Goal: Information Seeking & Learning: Learn about a topic

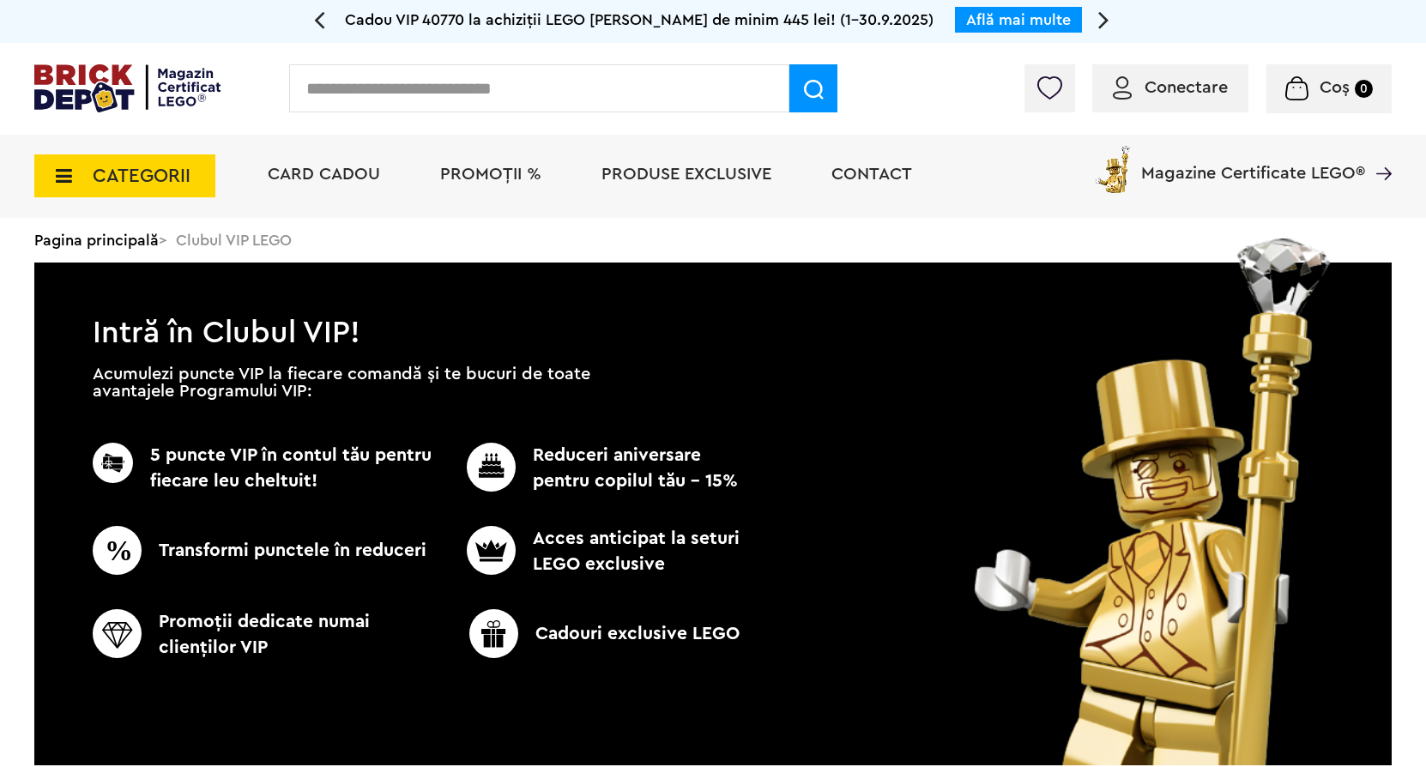
click at [177, 185] on span "CATEGORII" at bounding box center [142, 175] width 98 height 19
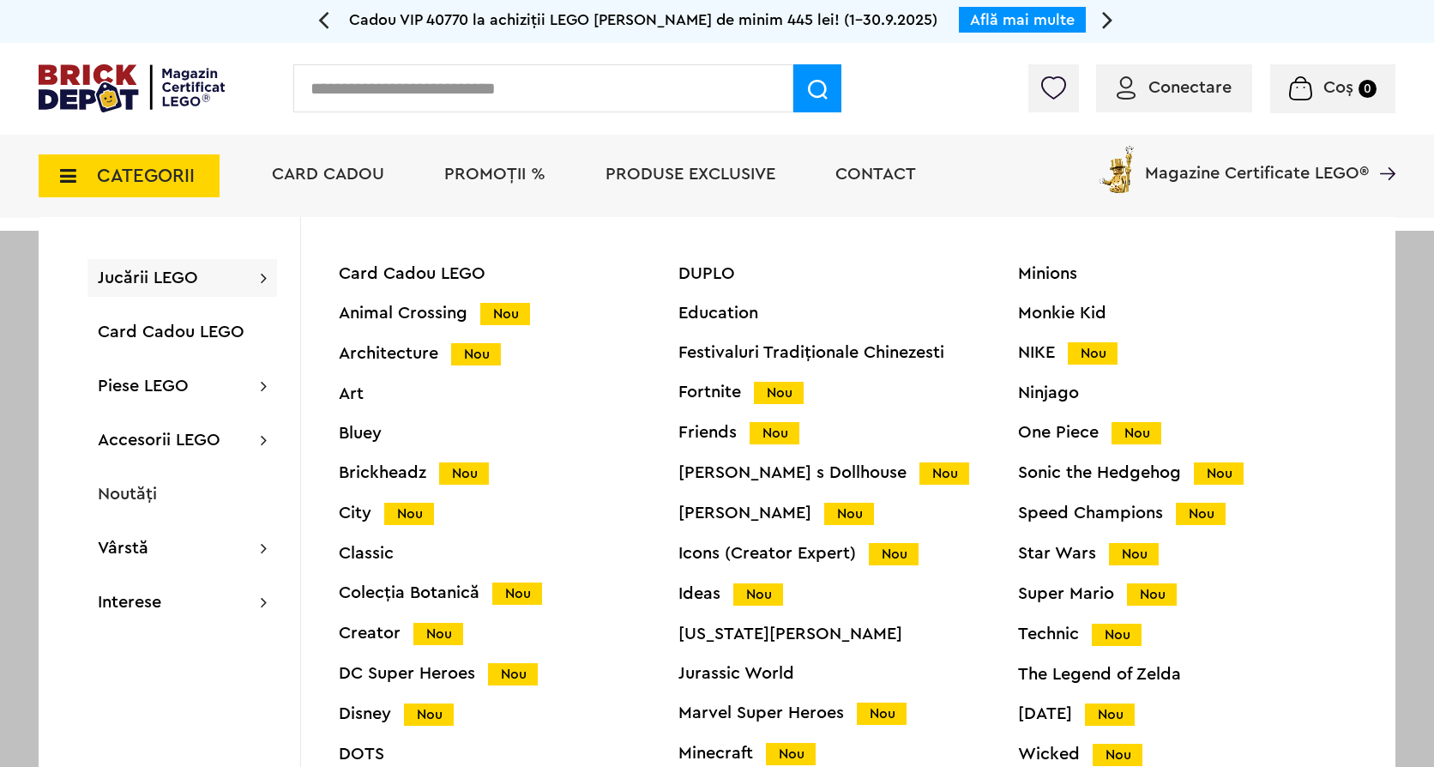
click at [504, 175] on span "PROMOȚII %" at bounding box center [494, 174] width 101 height 17
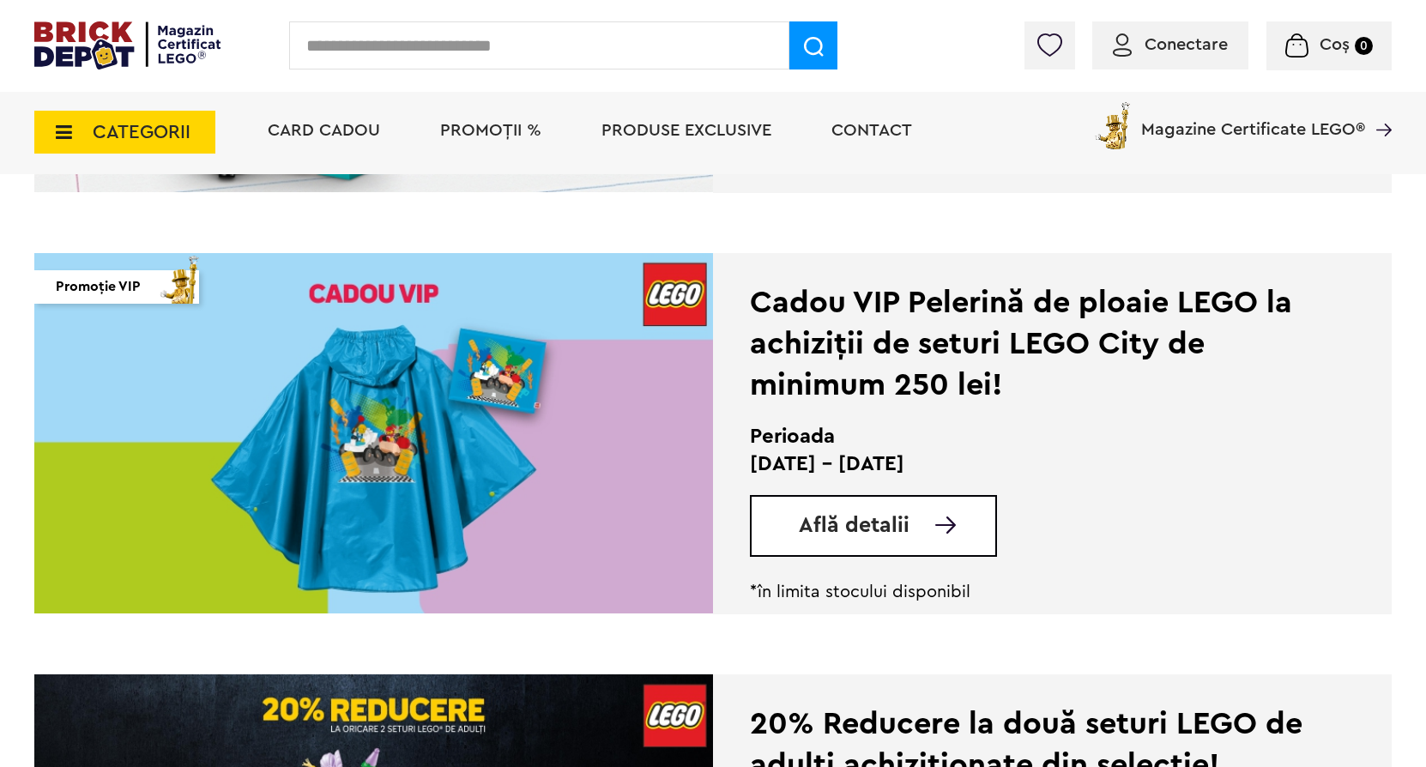
scroll to position [772, 0]
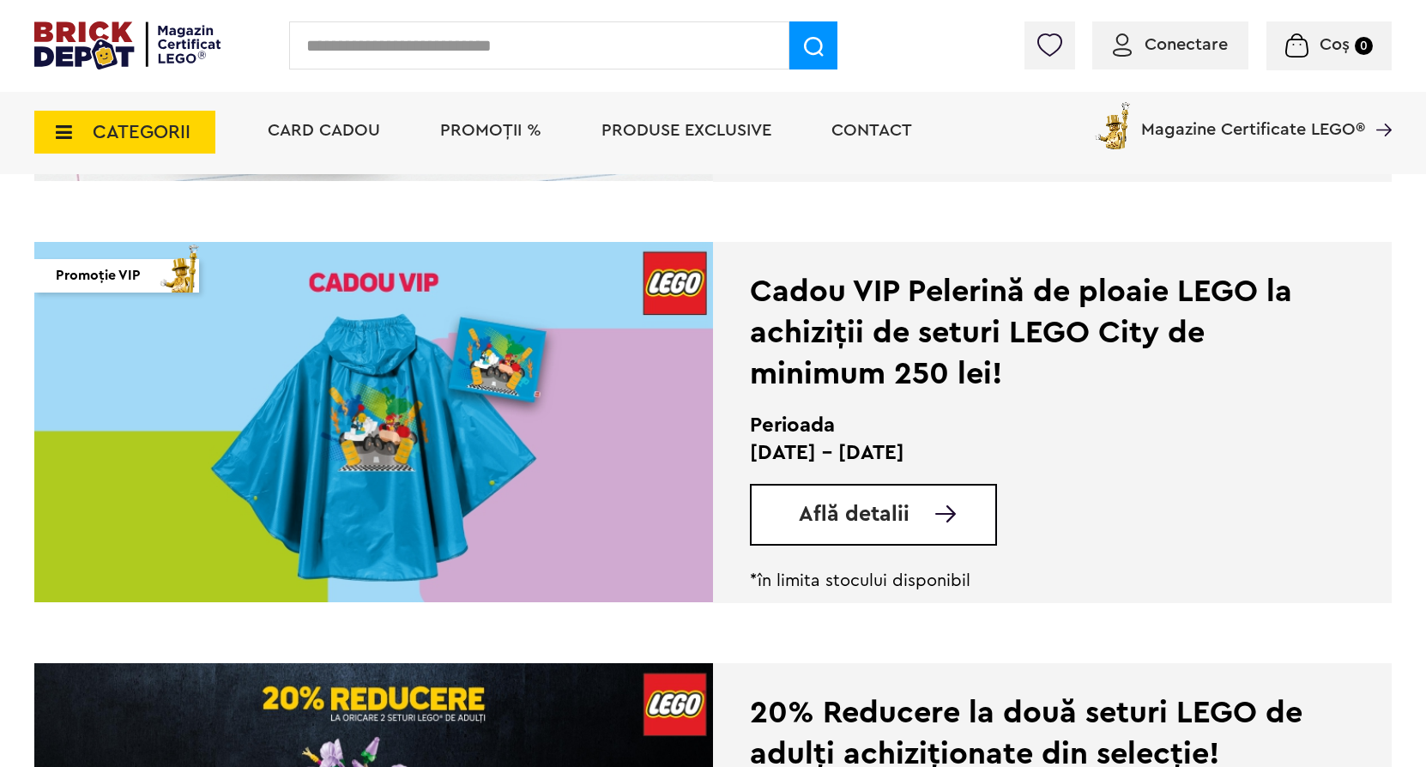
click at [922, 511] on link "Află detalii" at bounding box center [897, 514] width 196 height 21
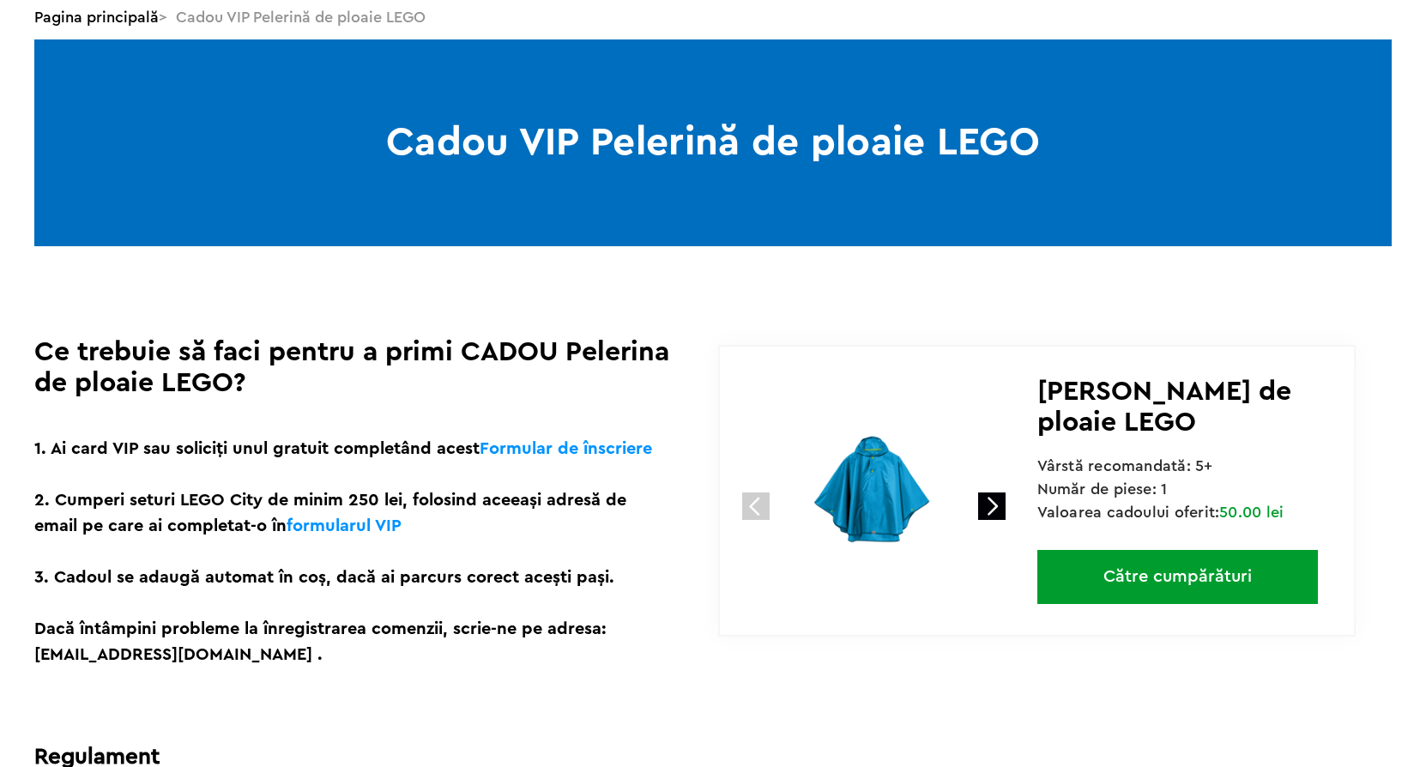
scroll to position [429, 0]
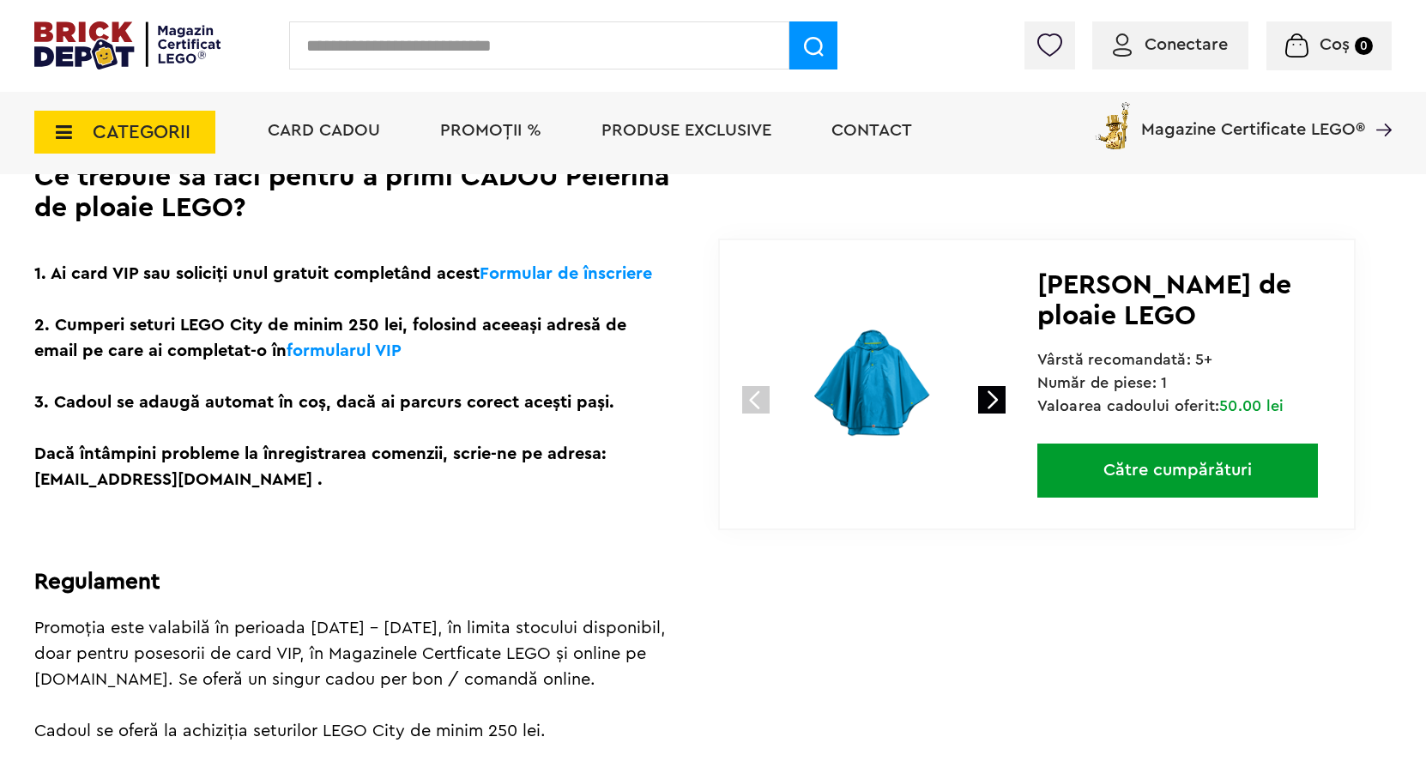
click at [1135, 462] on link "Către cumpărături" at bounding box center [1177, 471] width 281 height 54
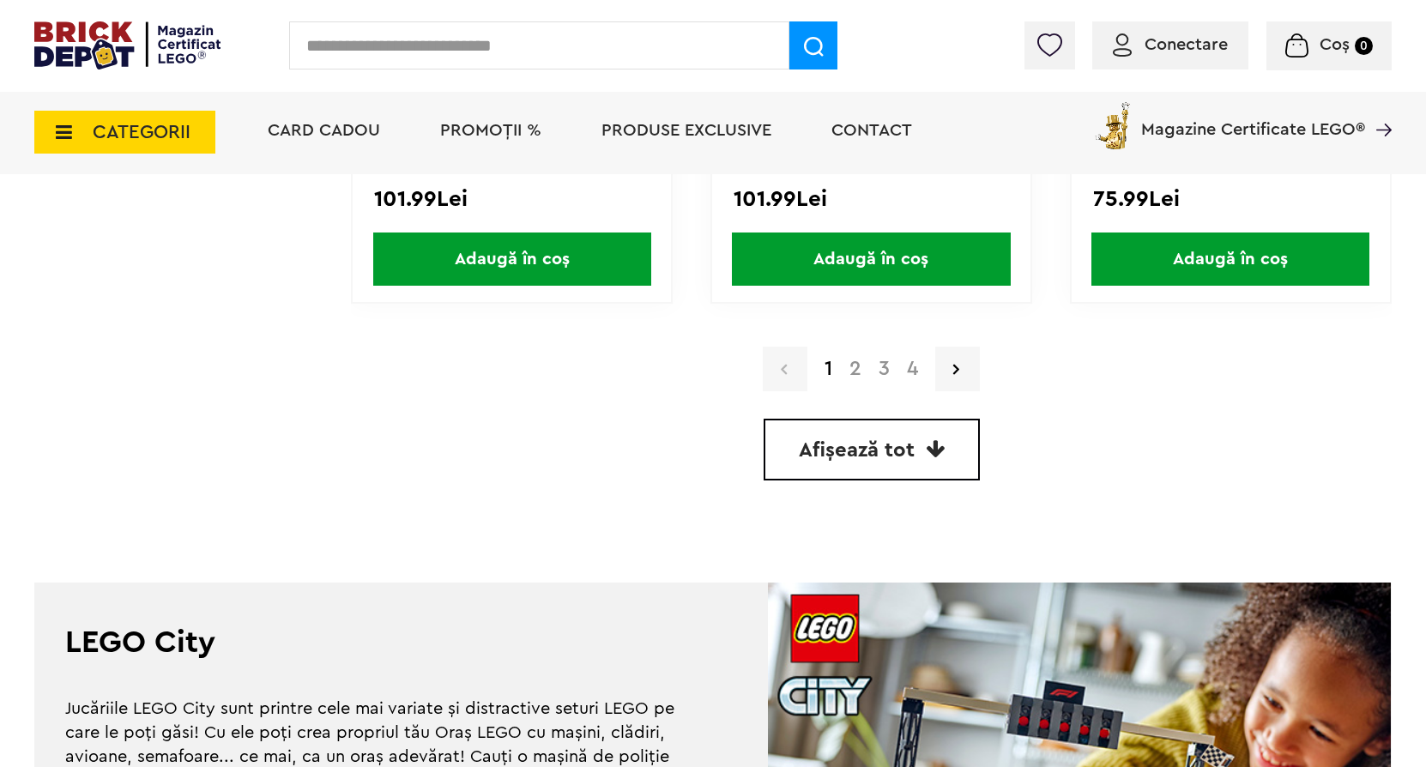
scroll to position [5147, 0]
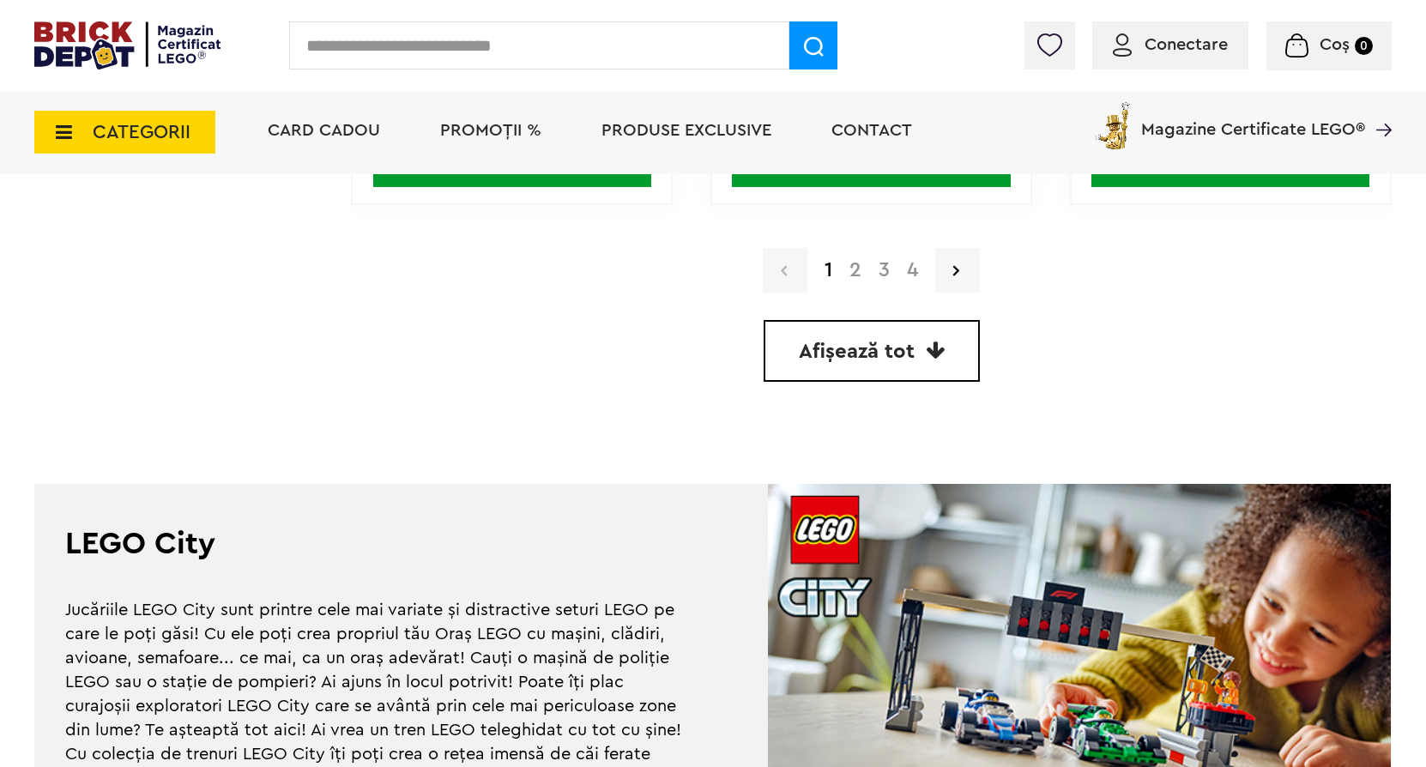
click at [860, 268] on link "2" at bounding box center [855, 270] width 29 height 21
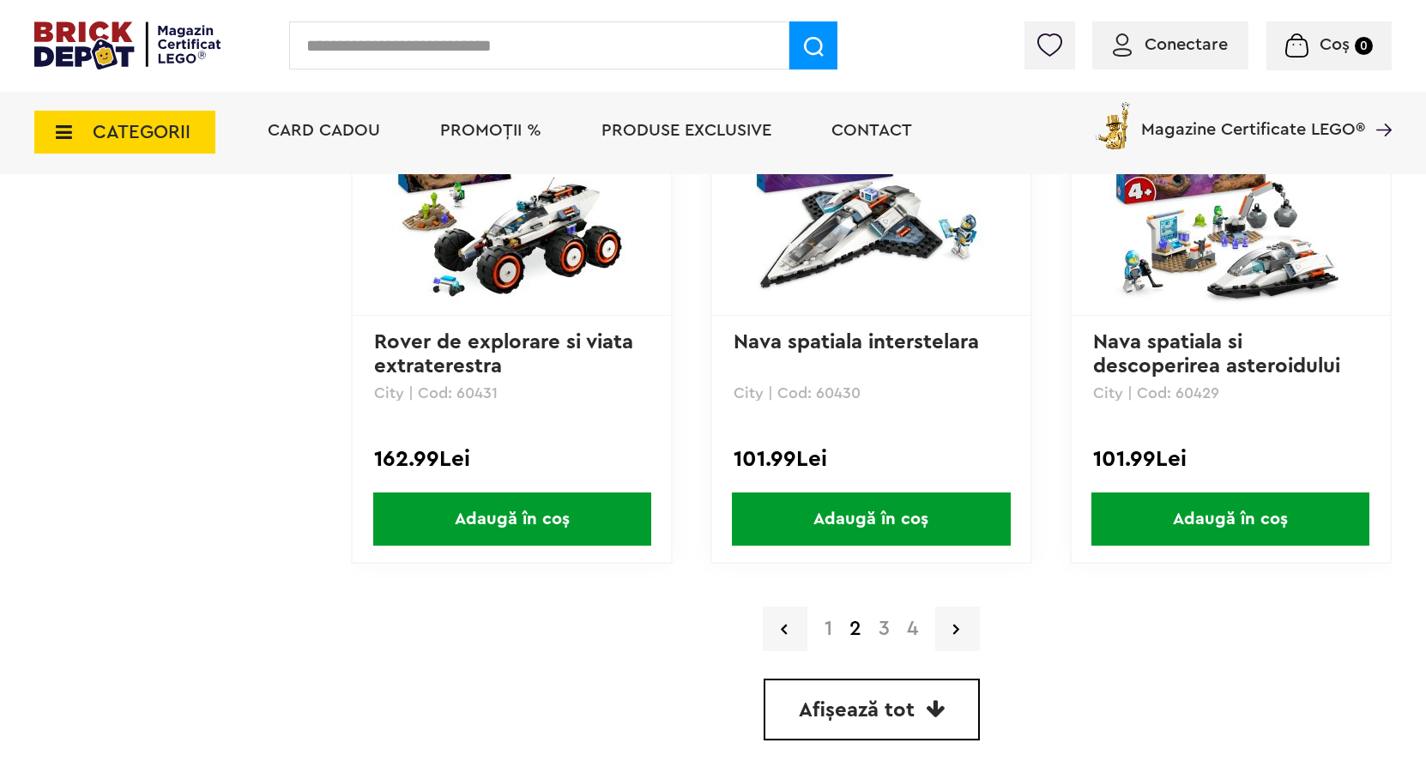
scroll to position [4933, 0]
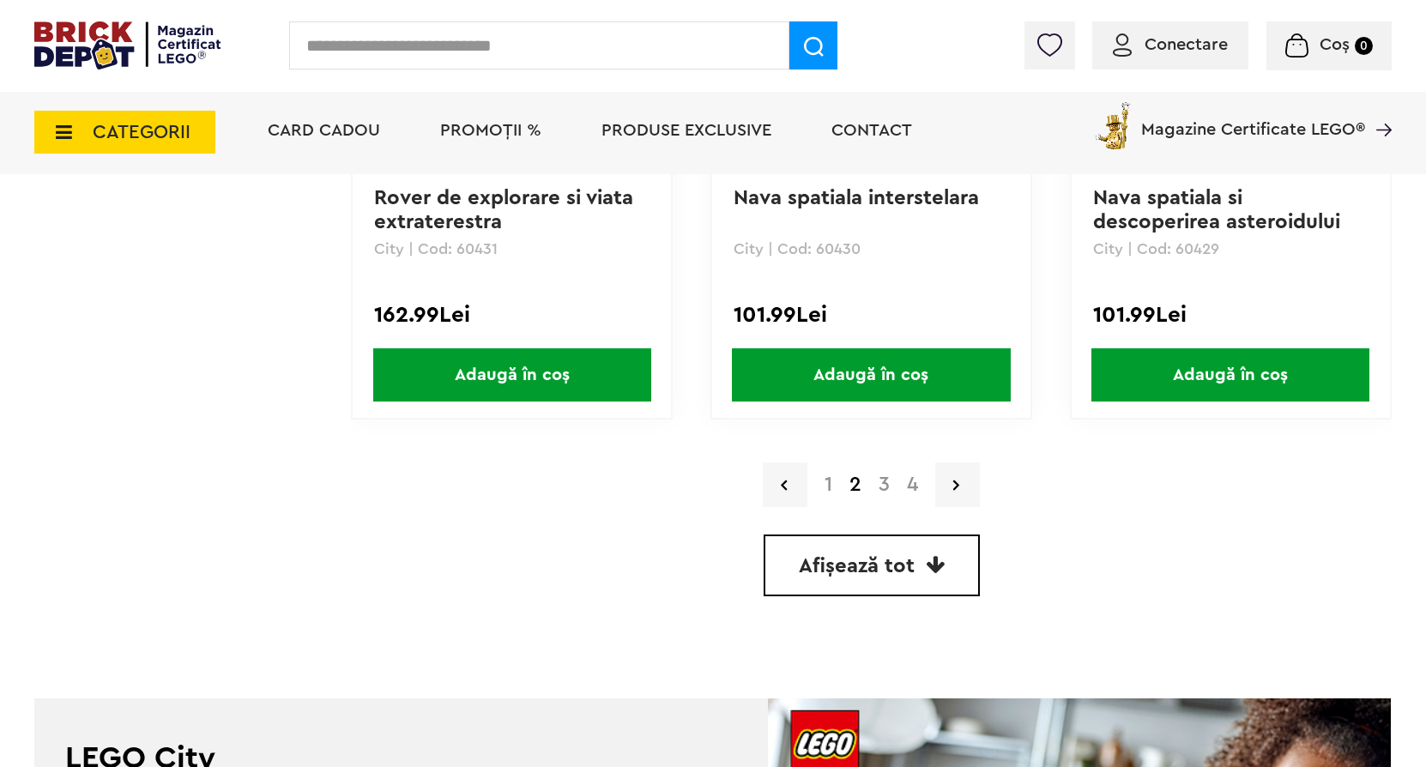
click at [922, 486] on link "4" at bounding box center [912, 484] width 28 height 21
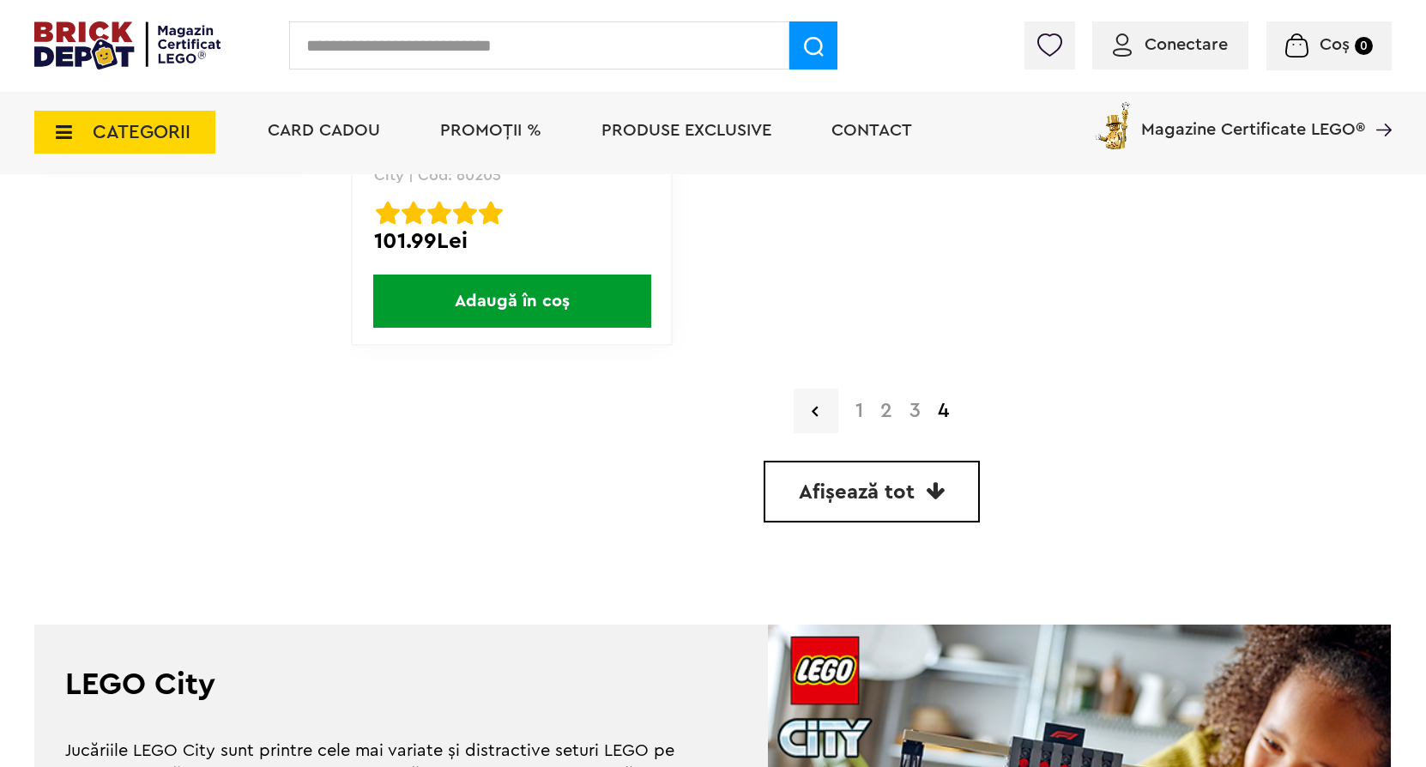
scroll to position [1287, 0]
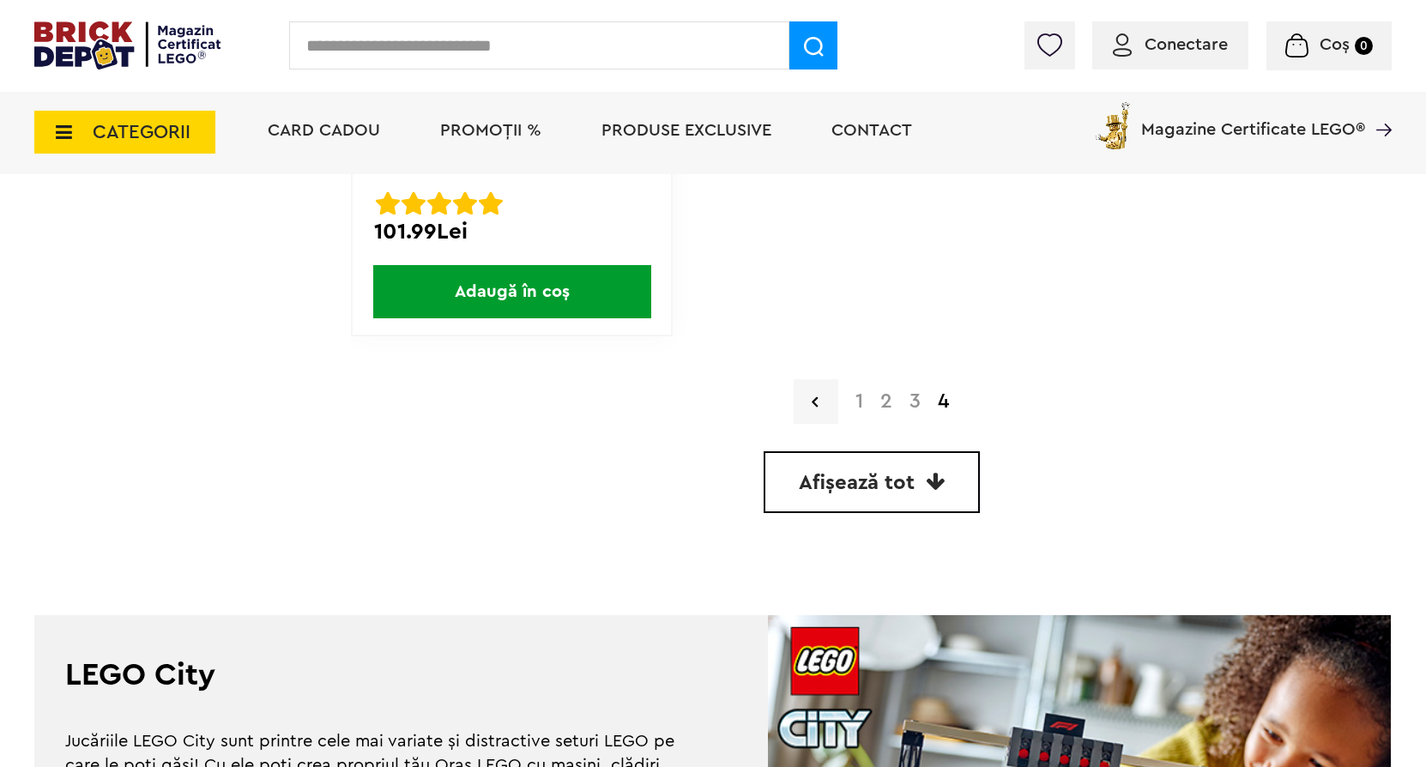
click at [911, 403] on link "3" at bounding box center [915, 401] width 28 height 21
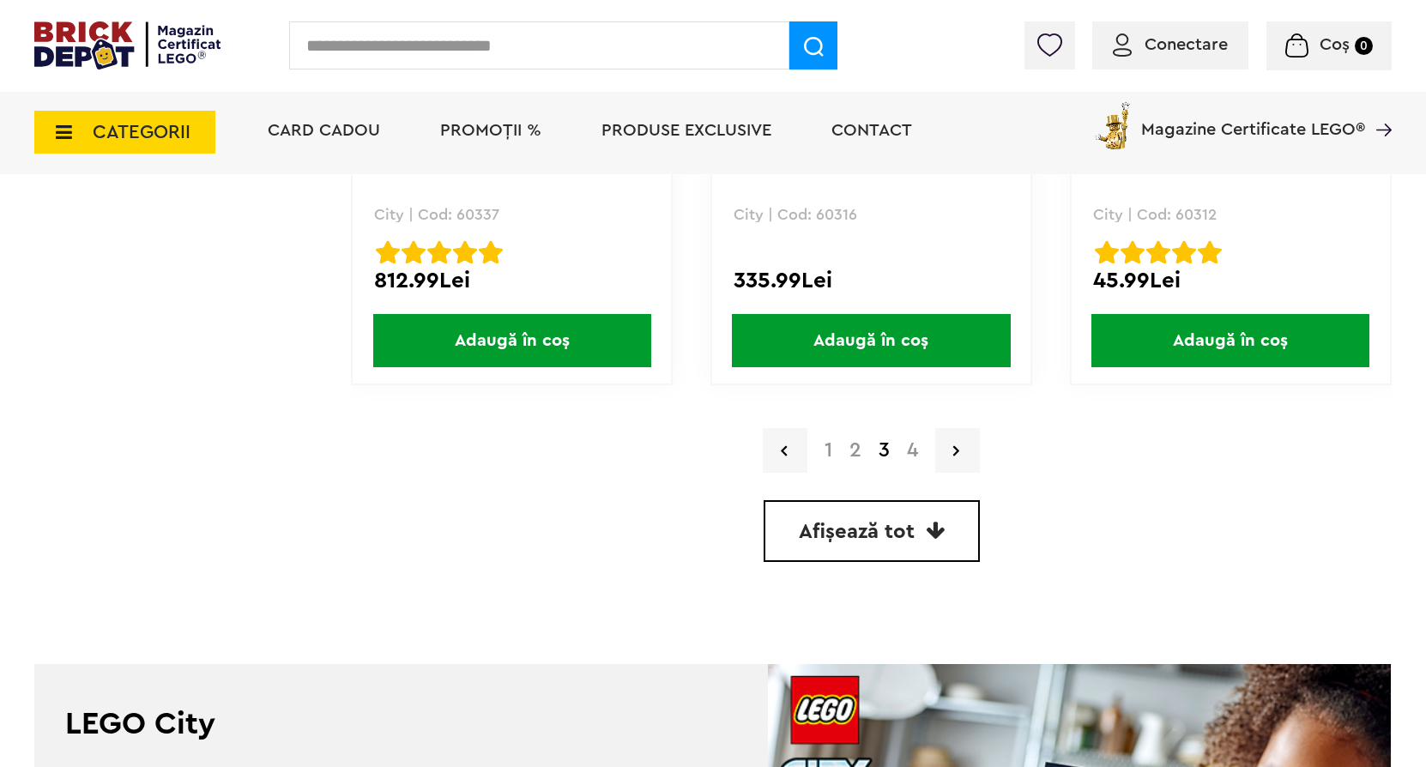
scroll to position [4940, 0]
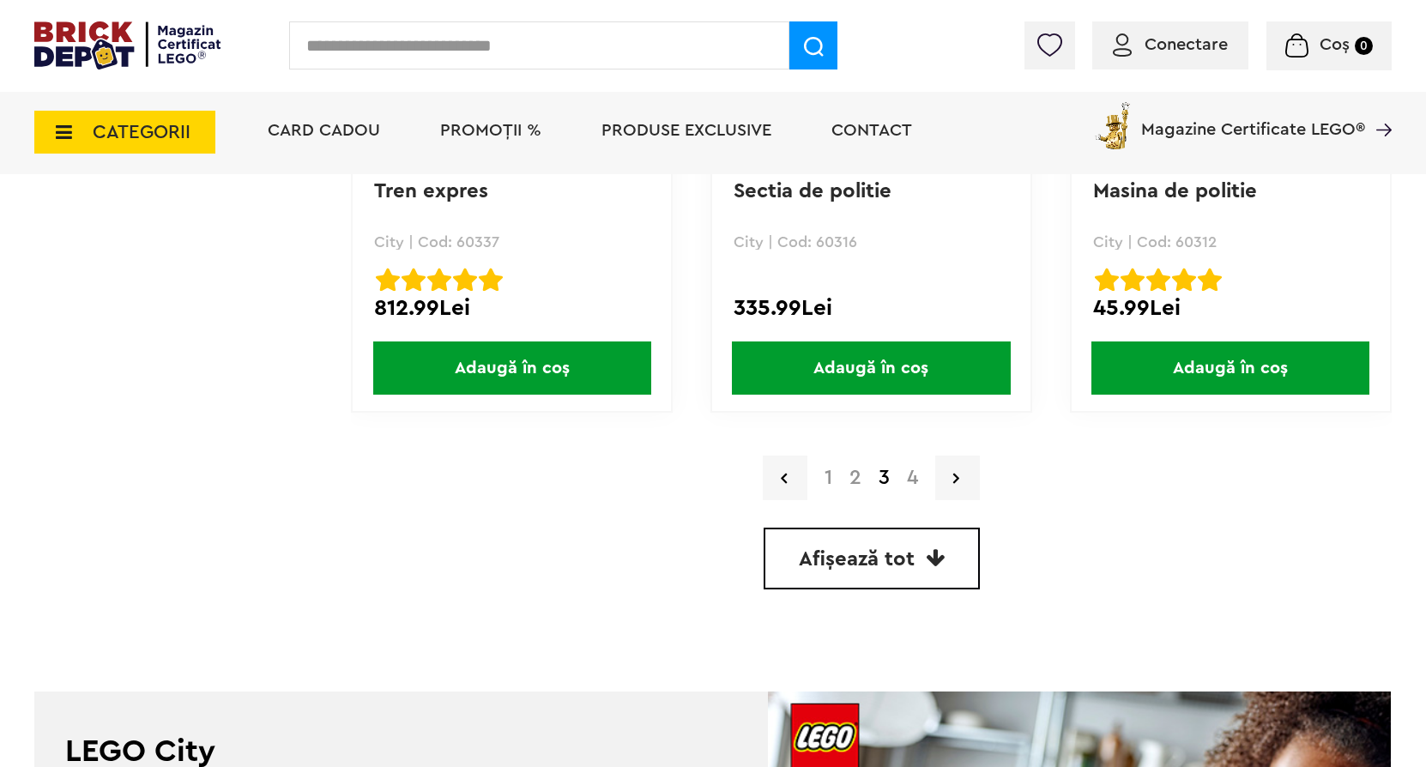
click at [834, 472] on link "1" at bounding box center [828, 478] width 25 height 21
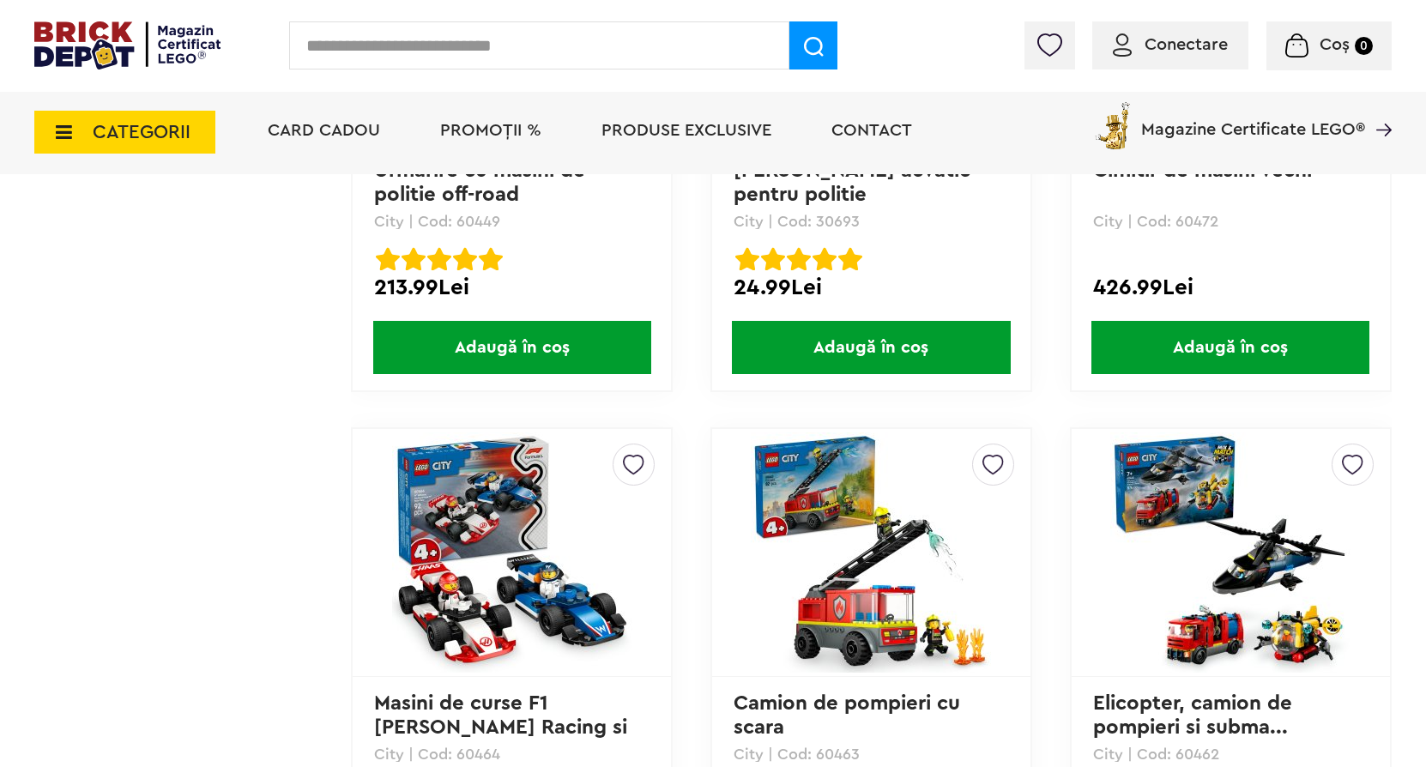
scroll to position [3002, 0]
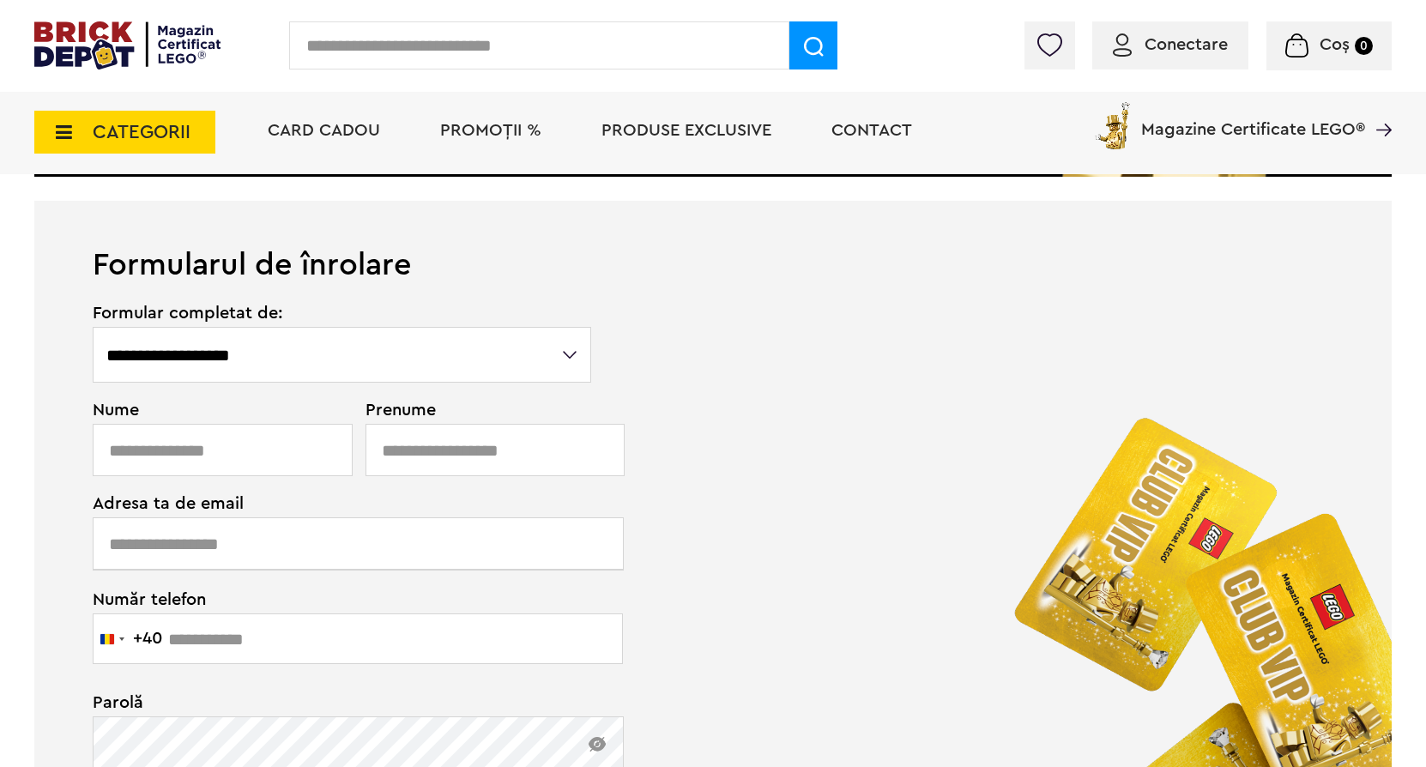
scroll to position [600, 0]
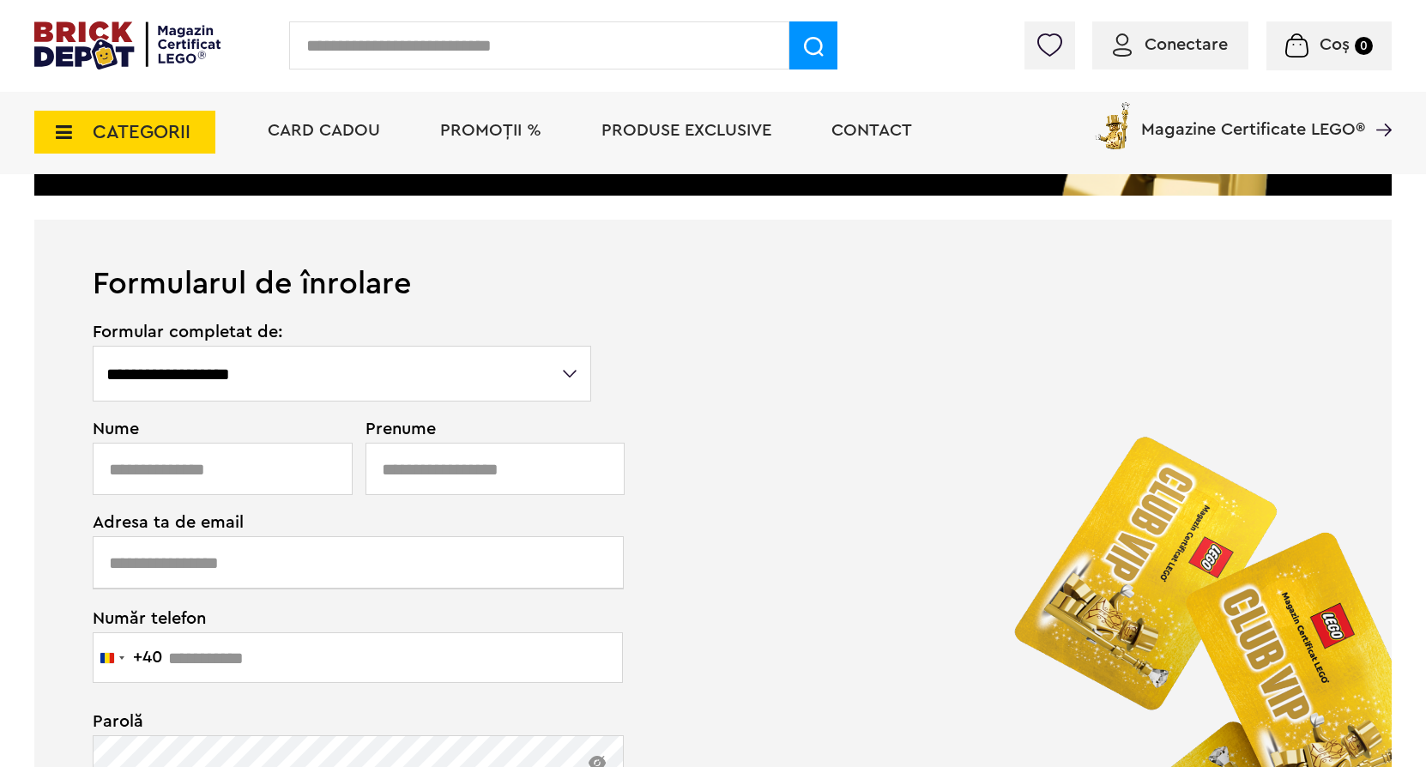
click at [495, 126] on span "PROMOȚII %" at bounding box center [490, 130] width 101 height 17
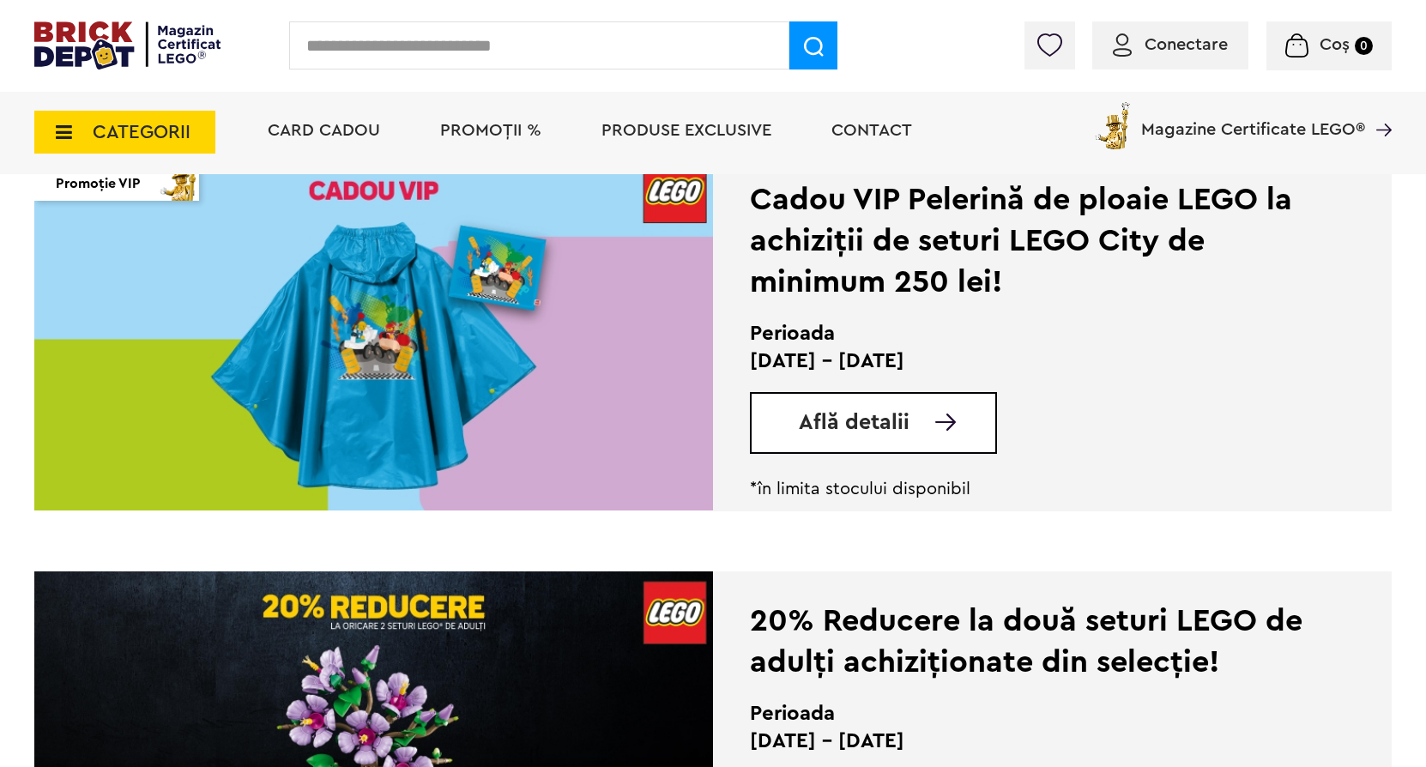
scroll to position [772, 0]
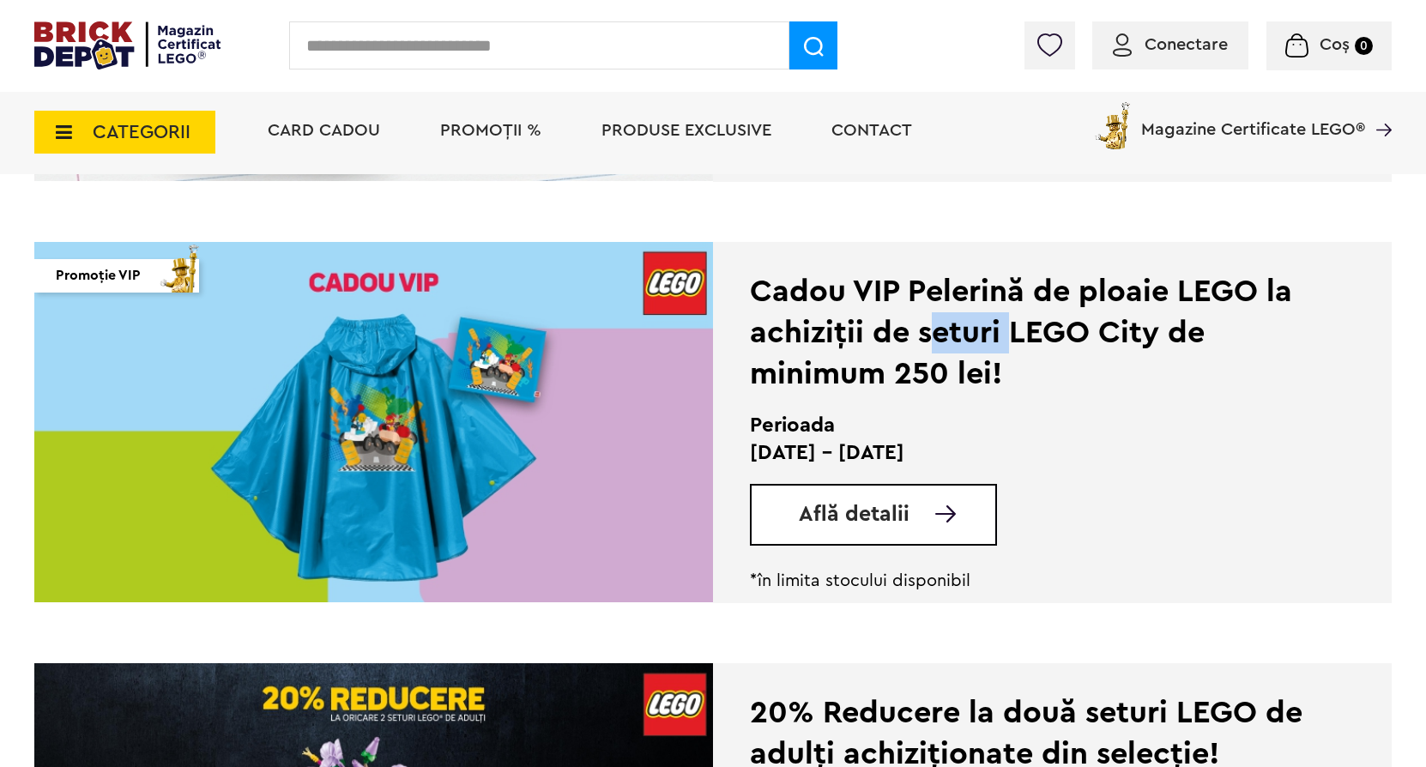
drag, startPoint x: 924, startPoint y: 340, endPoint x: 1004, endPoint y: 344, distance: 79.9
click at [1004, 344] on div "Cadou VIP Pelerină de ploaie LEGO la achiziții de seturi LEGO City de minimum 2…" at bounding box center [1028, 333] width 557 height 124
drag, startPoint x: 1004, startPoint y: 344, endPoint x: 926, endPoint y: 340, distance: 78.2
click at [928, 341] on div "Cadou VIP Pelerină de ploaie LEGO la achiziții de seturi LEGO City de minimum 2…" at bounding box center [1028, 333] width 557 height 124
drag, startPoint x: 919, startPoint y: 338, endPoint x: 1164, endPoint y: 342, distance: 245.4
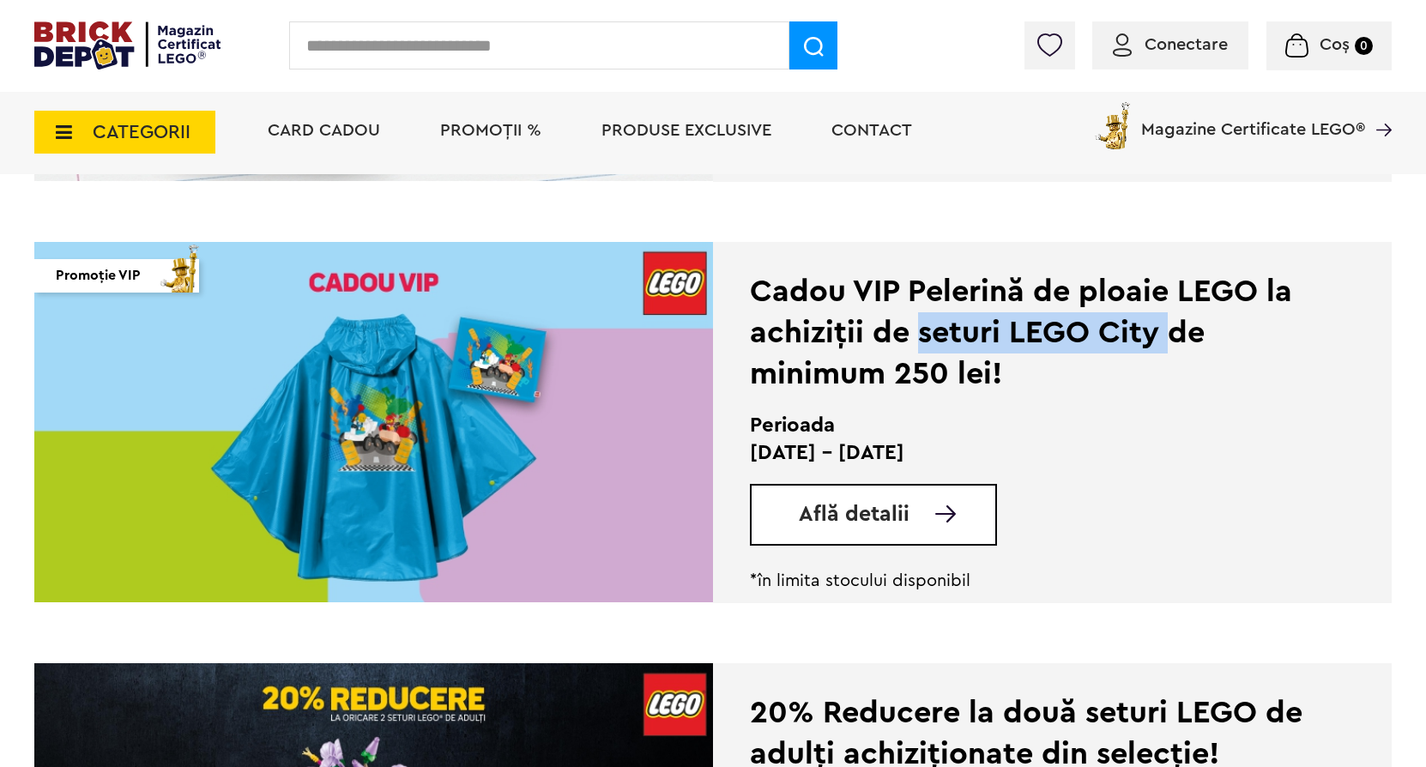
click at [1164, 342] on div "Cadou VIP Pelerină de ploaie LEGO la achiziții de seturi LEGO City de minimum 2…" at bounding box center [1028, 333] width 557 height 124
